Goal: Transaction & Acquisition: Purchase product/service

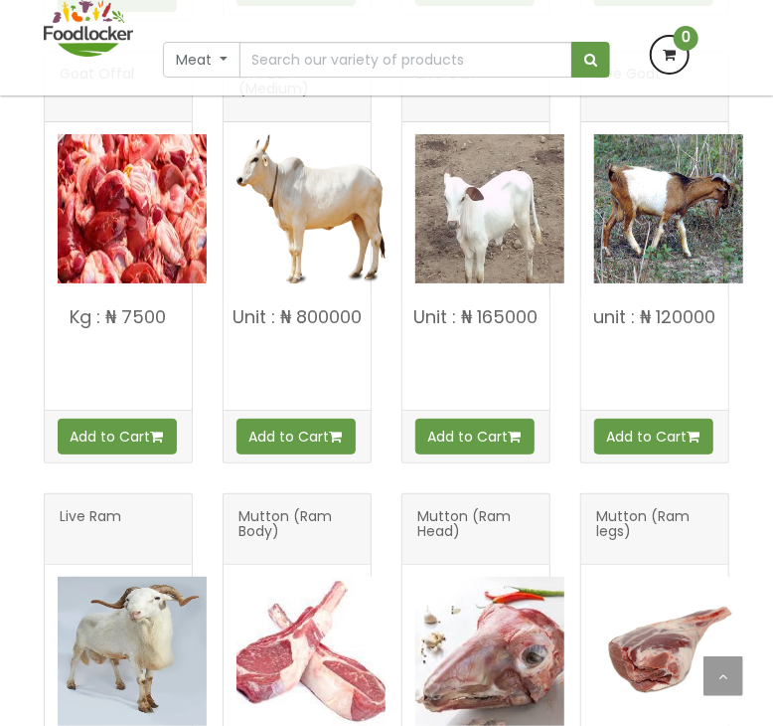
scroll to position [2276, 0]
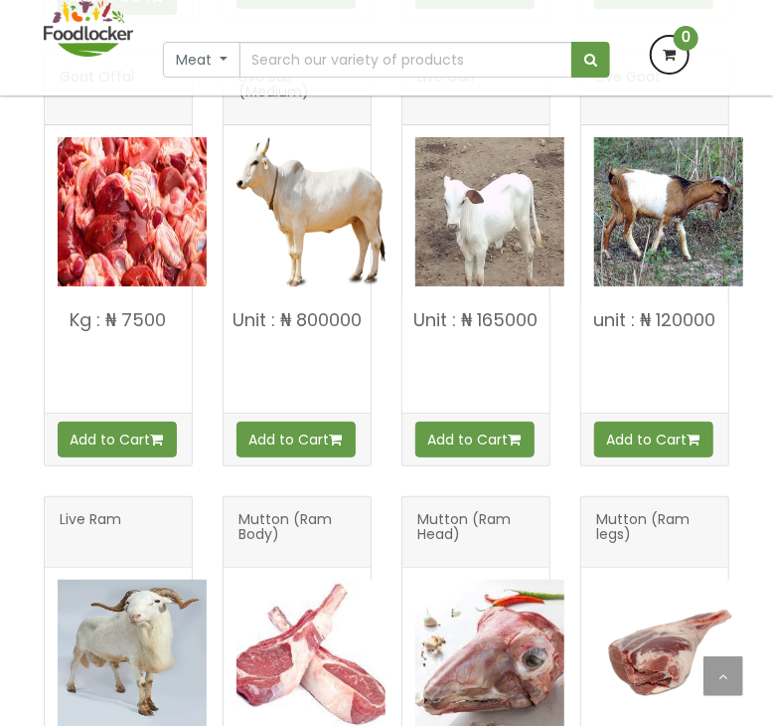
click at [293, 380] on p at bounding box center [297, 381] width 147 height 20
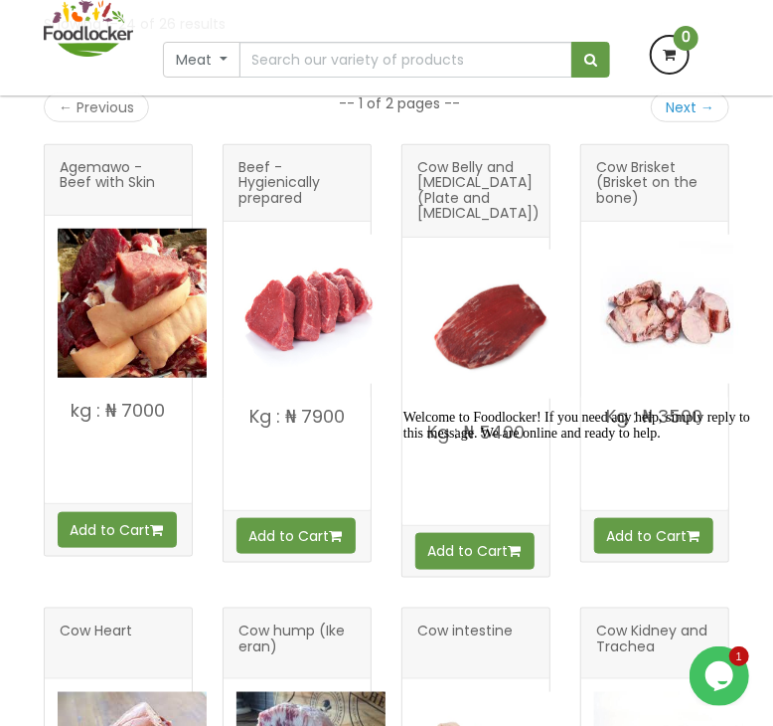
scroll to position [392, 0]
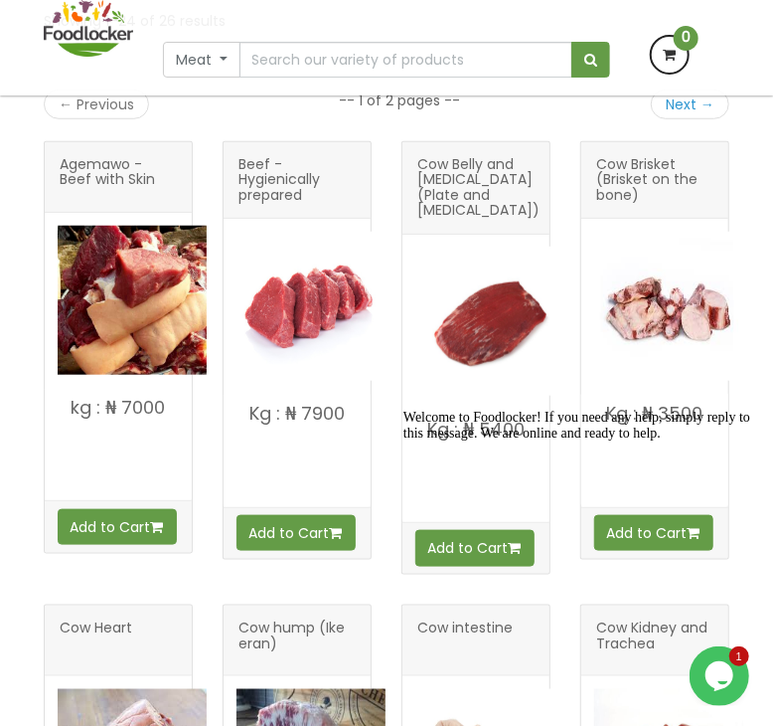
click at [138, 442] on h4 "kg : ₦ 7000" at bounding box center [118, 443] width 147 height 91
click at [130, 197] on span "Agemawo - Beef with Skin" at bounding box center [118, 177] width 117 height 40
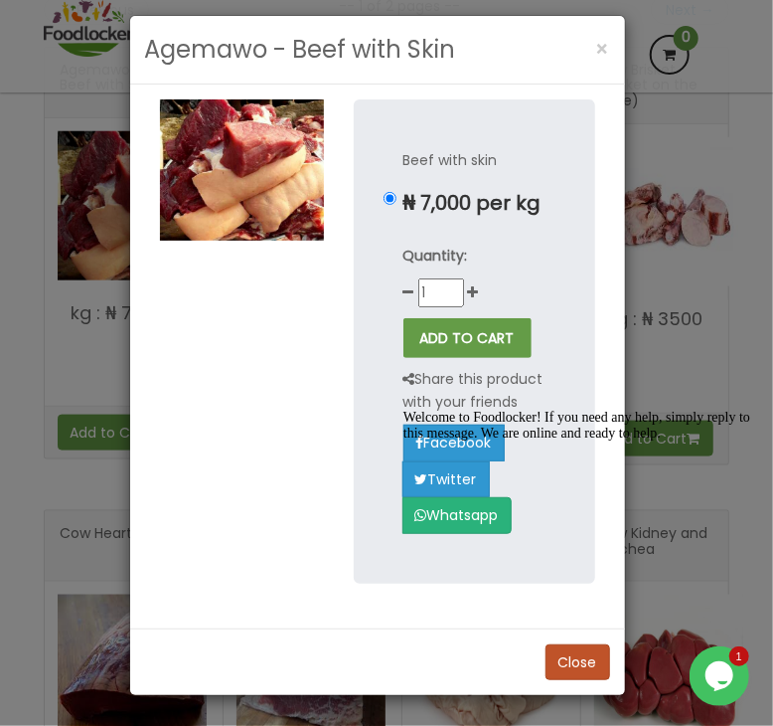
scroll to position [491, 0]
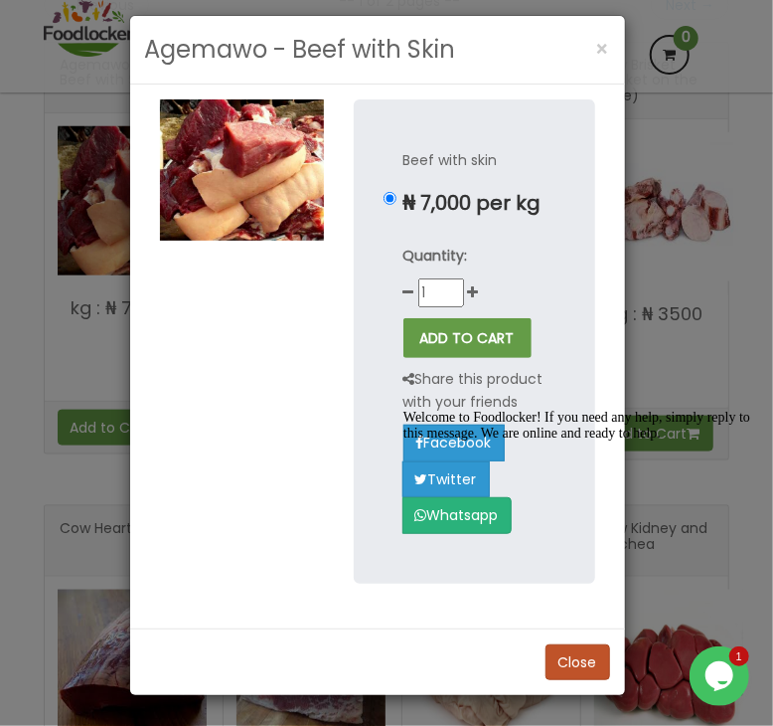
click at [665, 384] on div "Agemawo - Beef with Skin × Beef with skin ₦ 7,000 per kg Quantity: 1" at bounding box center [386, 363] width 773 height 726
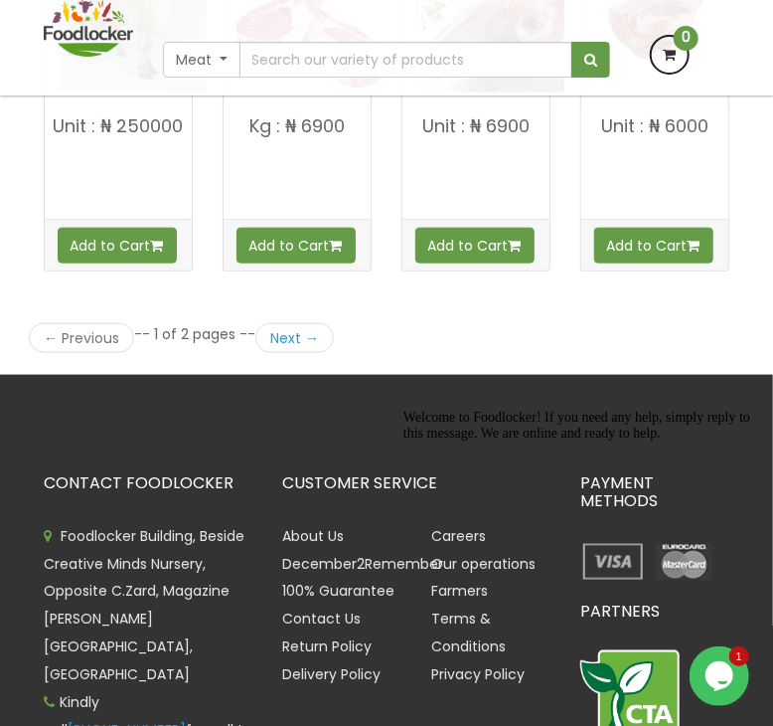
scroll to position [2910, 0]
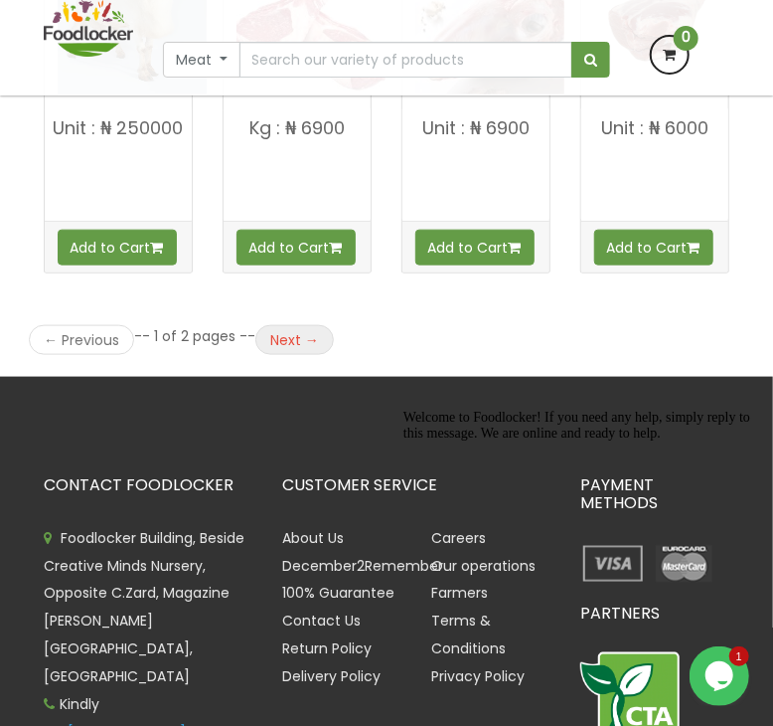
click at [300, 340] on link "Next →" at bounding box center [294, 340] width 79 height 30
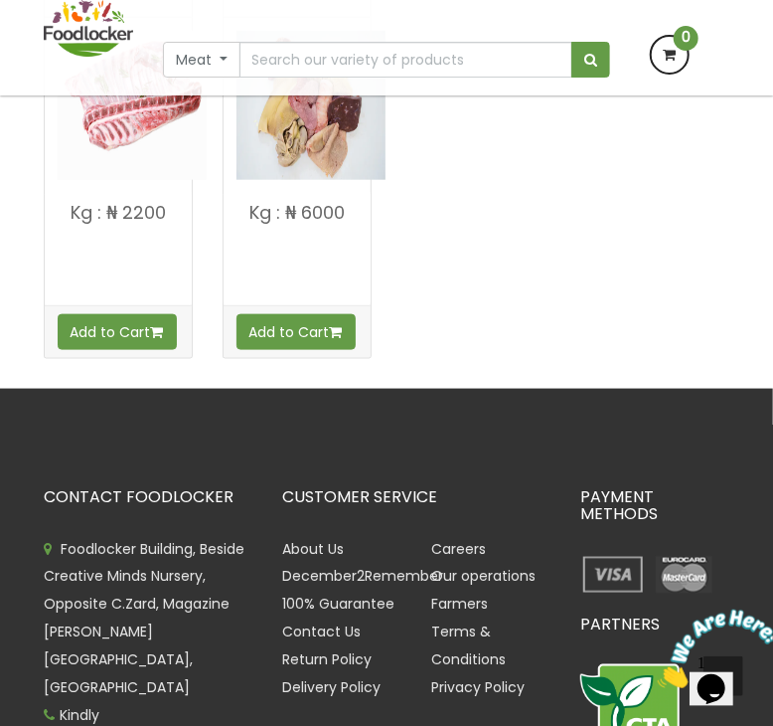
scroll to position [593, 0]
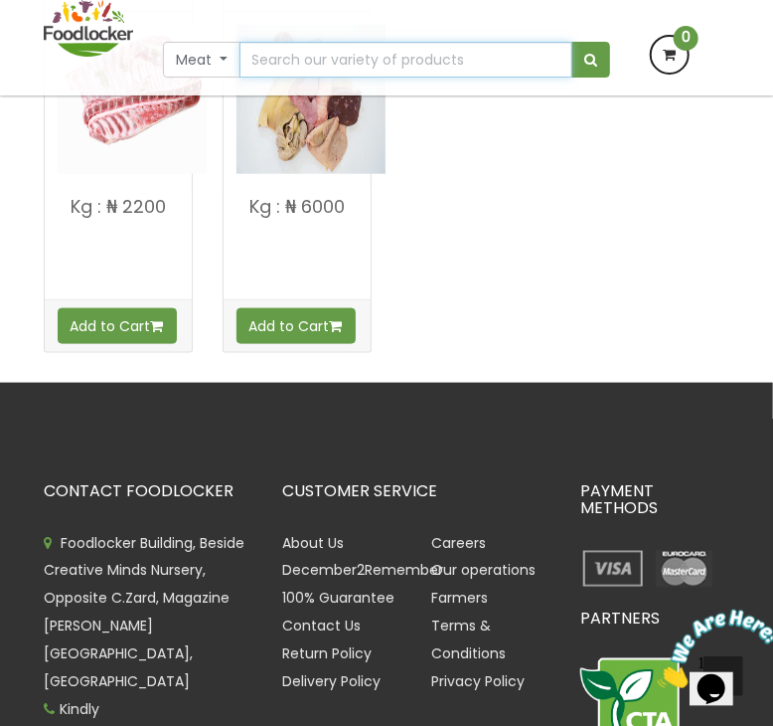
click at [397, 51] on input "text" at bounding box center [406, 60] width 333 height 36
type input "[PERSON_NAME] fish"
click at [572, 42] on button "submit" at bounding box center [591, 60] width 39 height 36
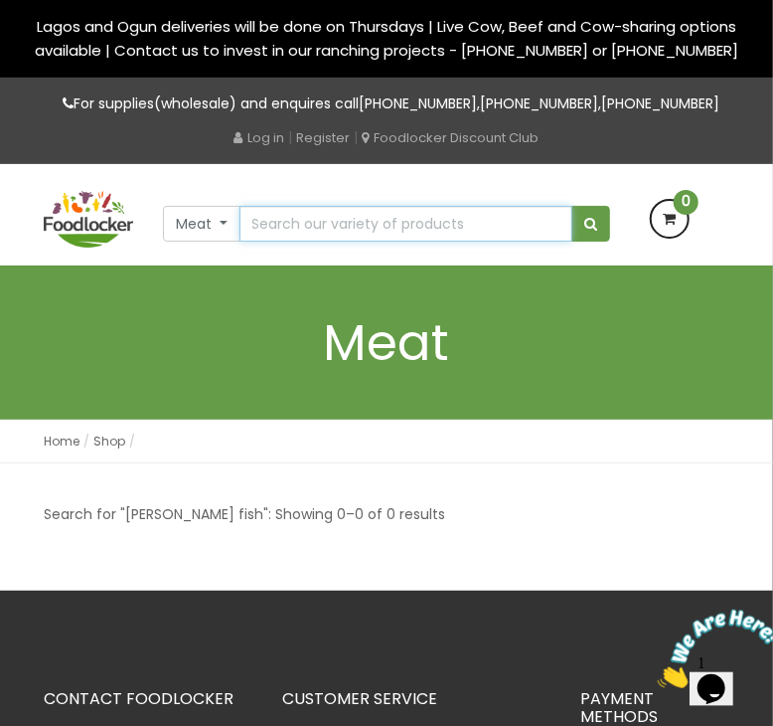
click at [300, 242] on input "text" at bounding box center [406, 224] width 333 height 36
type input "fish"
click at [572, 206] on button "submit" at bounding box center [591, 224] width 39 height 36
